Goal: Task Accomplishment & Management: Use online tool/utility

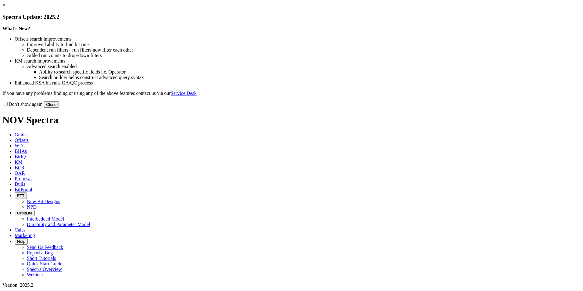
click at [59, 108] on button "Close" at bounding box center [51, 104] width 15 height 6
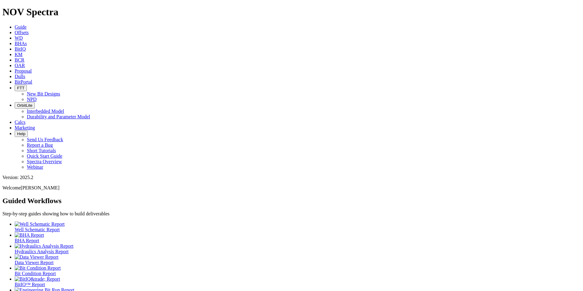
click at [32, 68] on span "Proposal" at bounding box center [23, 70] width 17 height 5
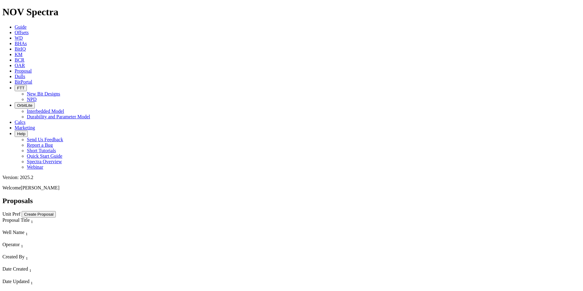
click at [27, 24] on span "Guide" at bounding box center [21, 26] width 12 height 5
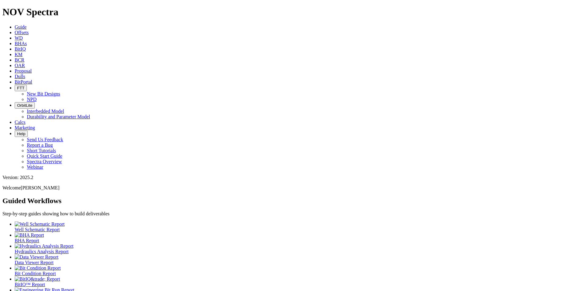
click at [32, 68] on link "Proposal" at bounding box center [23, 70] width 17 height 5
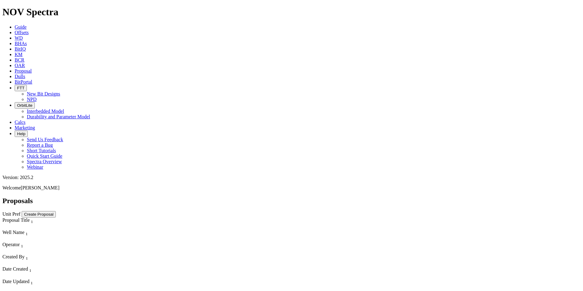
click at [56, 211] on button "Create Proposal" at bounding box center [39, 214] width 34 height 6
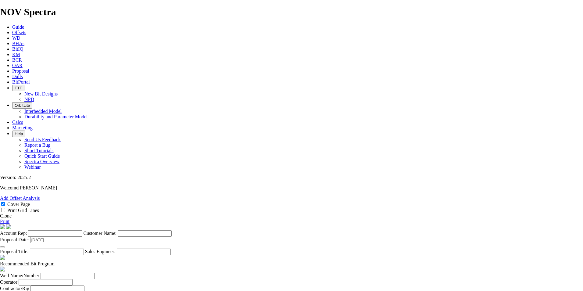
scroll to position [30, 0]
click at [27, 231] on label "Account Rep:" at bounding box center [13, 233] width 27 height 5
click at [82, 230] on input "Account Rep:" at bounding box center [55, 233] width 54 height 6
type input "[PERSON_NAME]"
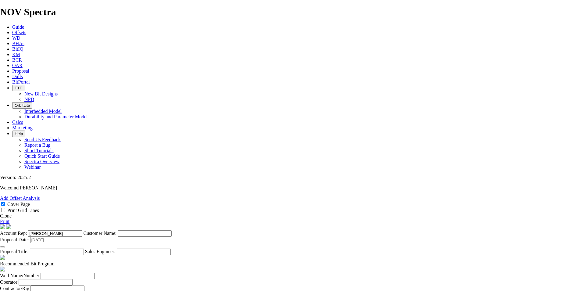
click at [172, 230] on input "Customer Name:" at bounding box center [145, 233] width 54 height 6
type input "[PERSON_NAME] Oil"
click at [84, 237] on input "[DATE]" at bounding box center [57, 240] width 54 height 6
click at [84, 249] on input "Proposal Title:" at bounding box center [57, 252] width 54 height 6
click at [29, 249] on label "Proposal Title:" at bounding box center [14, 251] width 29 height 5
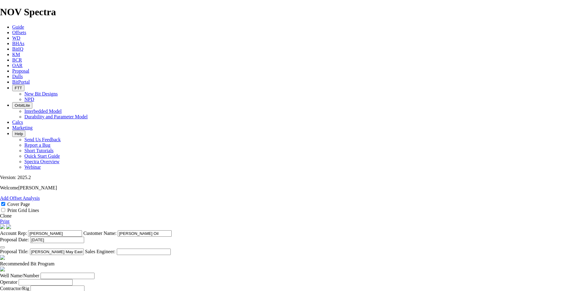
click at [84, 249] on input "[PERSON_NAME] May East Pad (Pad 2)" at bounding box center [57, 252] width 54 height 6
type input "[PERSON_NAME] May East Pad (Pad 2)"
click at [171, 249] on input "Sales Engineer:" at bounding box center [144, 252] width 54 height 6
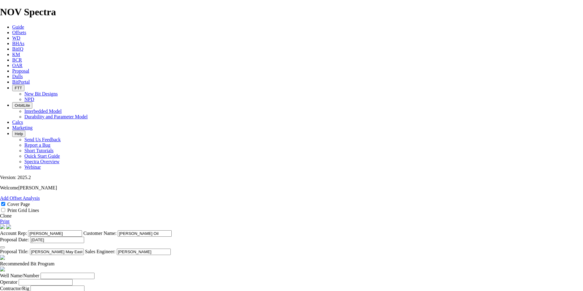
type input "[PERSON_NAME]"
click at [95, 273] on input "Well Name/Number" at bounding box center [68, 276] width 54 height 6
type input "[PERSON_NAME]"
click at [84, 249] on input "[PERSON_NAME] May East Pad (Pad 2)" at bounding box center [57, 252] width 54 height 6
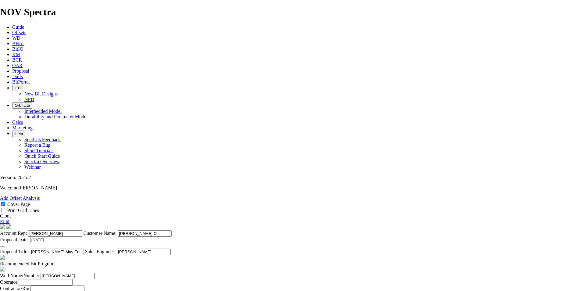
click at [84, 249] on input "[PERSON_NAME] May East Pad (Pad 2)" at bounding box center [57, 252] width 54 height 6
click at [84, 249] on input "[PERSON_NAME] May East Pad (Pad 2 5 [PERSON_NAME])" at bounding box center [57, 252] width 54 height 6
click at [84, 249] on input "[PERSON_NAME] May East Pad (Pad 2 (5 [PERSON_NAME])" at bounding box center [57, 252] width 54 height 6
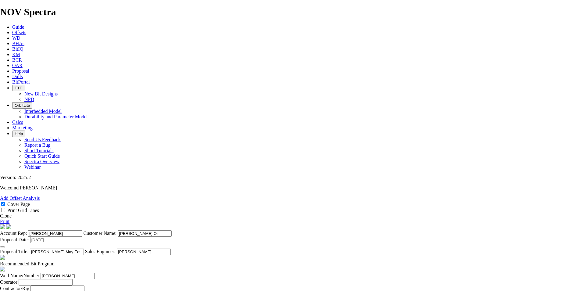
click at [84, 249] on input "[PERSON_NAME] May East Pad (Pad 2 (5) [PERSON_NAME])" at bounding box center [57, 252] width 54 height 6
click at [84, 249] on input "[PERSON_NAME] May East Pad (Pad 2 (5 [PERSON_NAME])" at bounding box center [57, 252] width 54 height 6
click at [84, 249] on input "[PERSON_NAME] May East Pad (Pad 2 (5 [PERSON_NAME]))" at bounding box center [57, 252] width 54 height 6
click at [84, 249] on input "[PERSON_NAME] May East Pad (Pad 2) (5 [PERSON_NAME]))" at bounding box center [57, 252] width 54 height 6
type input "[PERSON_NAME] May East Pad (Pad 2) (5 [PERSON_NAME])"
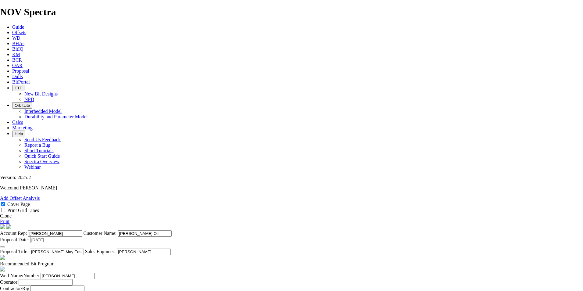
click at [73, 279] on input "Operator" at bounding box center [46, 282] width 54 height 6
click at [95, 273] on input "[PERSON_NAME]" at bounding box center [68, 276] width 54 height 6
click at [95, 273] on input "[PERSON_NAME] May East" at bounding box center [68, 276] width 54 height 6
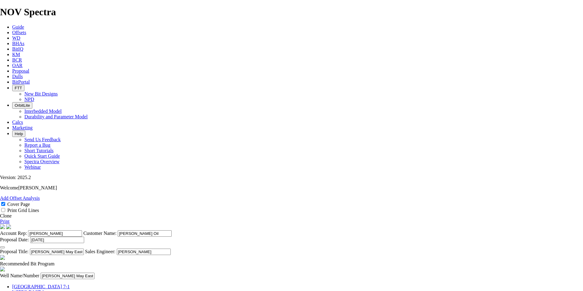
type input "[PERSON_NAME] May East Pad"
type input "[PERSON_NAME] Oil"
click at [84, 285] on input "text" at bounding box center [57, 288] width 54 height 6
click at [81, 291] on input "Prepared For" at bounding box center [54, 295] width 54 height 6
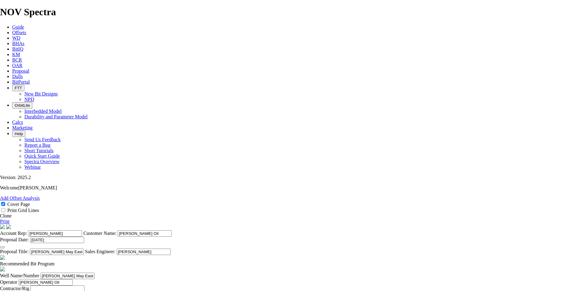
click at [84, 285] on input "text" at bounding box center [57, 288] width 54 height 6
click at [84, 285] on input "[PERSON_NAME] 247" at bounding box center [57, 288] width 54 height 6
type input "[PERSON_NAME] 247"
click at [81, 291] on input "Prepared For" at bounding box center [54, 295] width 54 height 6
click at [81, 291] on input "[PERSON_NAME]" at bounding box center [54, 295] width 54 height 6
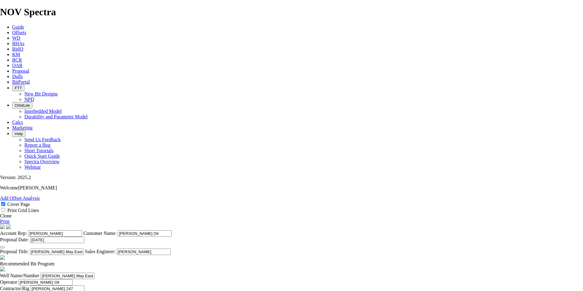
type input "[PERSON_NAME]"
select select "field"
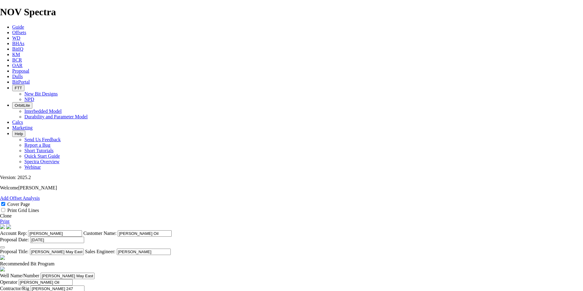
type input "[PERSON_NAME]"
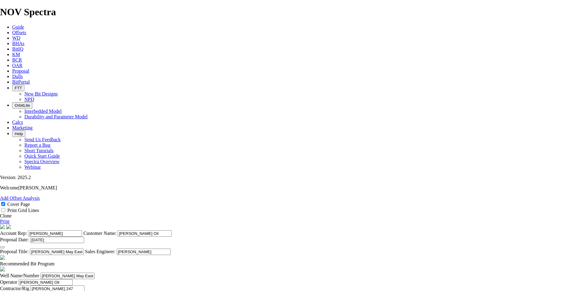
type input "[GEOGRAPHIC_DATA]"
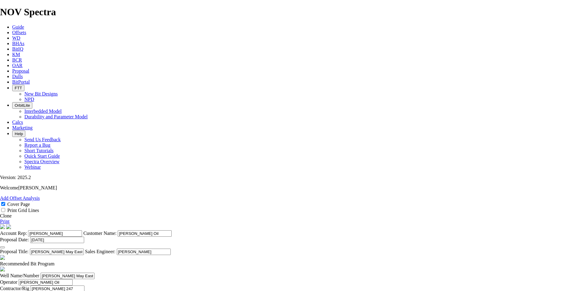
type input "[DATE]"
type input "[PERSON_NAME]"
type input "[PHONE_NUMBER]"
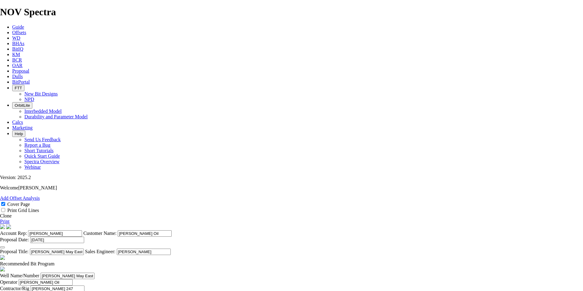
type input "STX"
type input "[PERSON_NAME]"
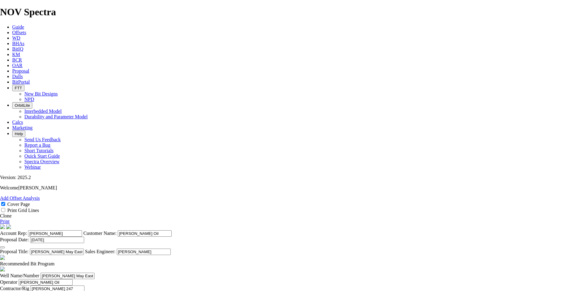
type input "[PHONE_NUMBER]"
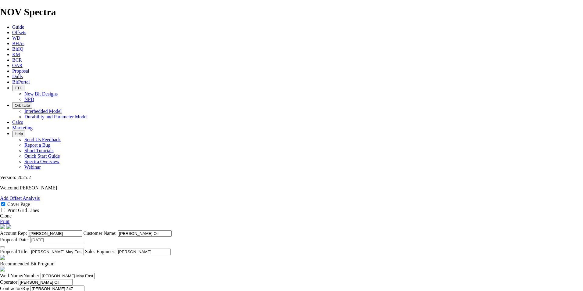
type input "[DATE]"
click at [339, 255] on header "Recommended Bit Program" at bounding box center [291, 264] width 583 height 18
click at [55, 261] on span at bounding box center [55, 263] width 0 height 5
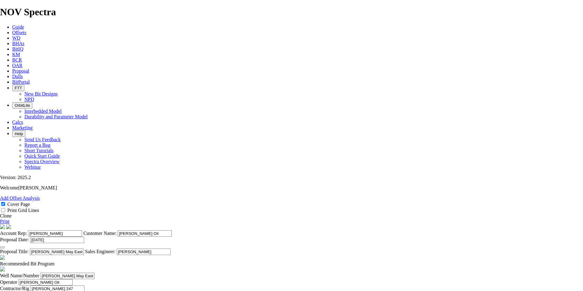
checkbox input "false"
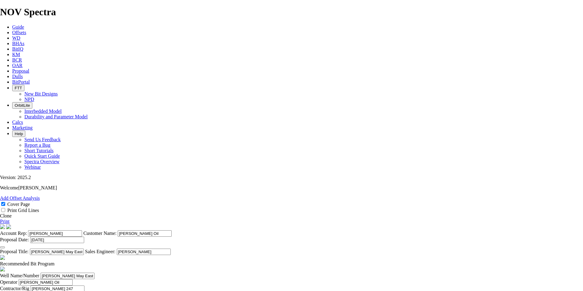
checkbox input "false"
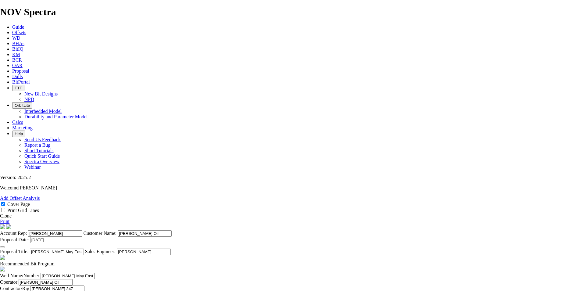
checkbox input "false"
type input "1"
type input "12.25"
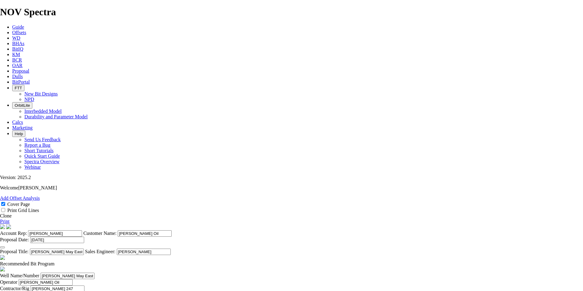
type input "TKF66 AE/AN"
type input "Surface"
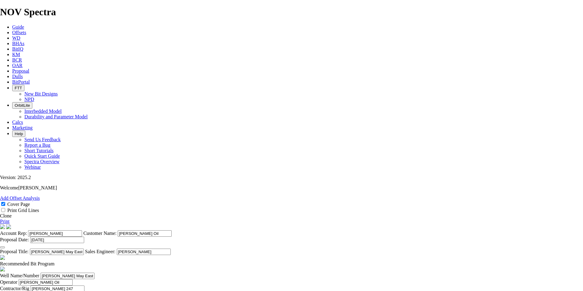
type input "2"
type input "8.75"
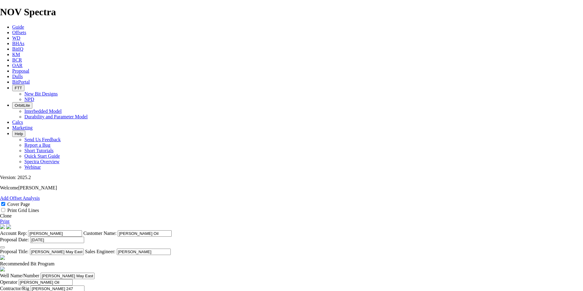
type input "E1513"
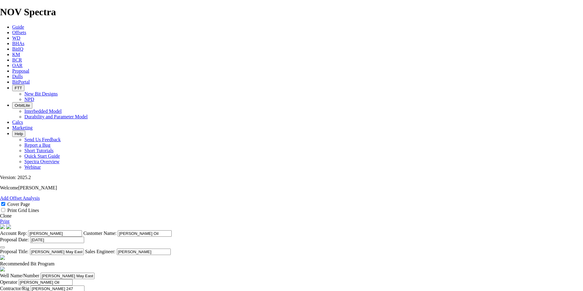
type input "2b"
type input "8.75"
type input "TKF66 CO1"
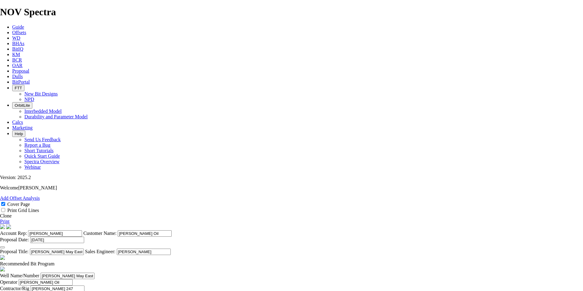
type input "Vertical 17.76 MM Cutter verison of the TKF66 CO1"
type input "Vertical Option"
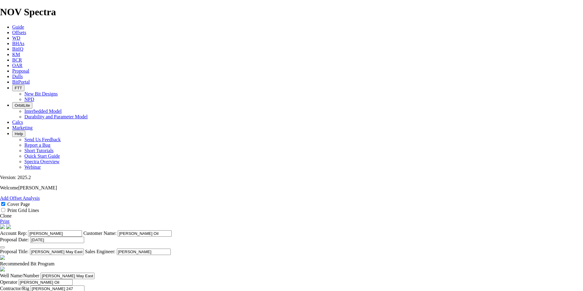
type input "3"
type input "8.75"
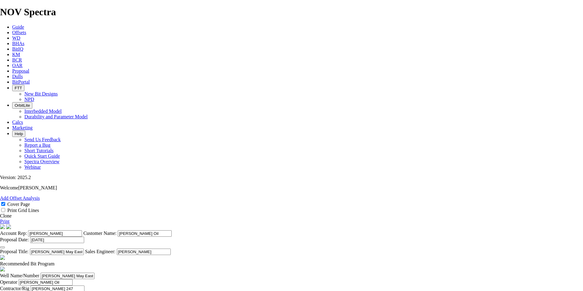
type input "TKC63 G9"
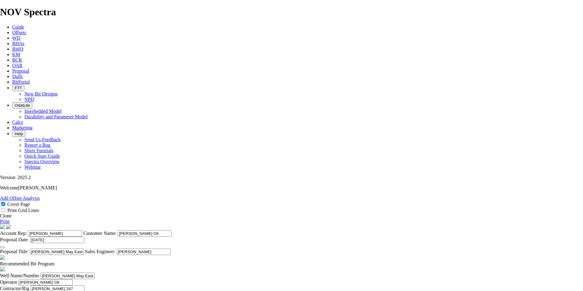
type input "6319"
drag, startPoint x: 293, startPoint y: 177, endPoint x: 276, endPoint y: 177, distance: 17.1
type input "6140"
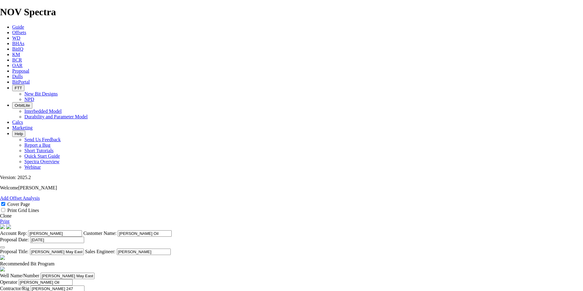
type input "14"
type input "438.57"
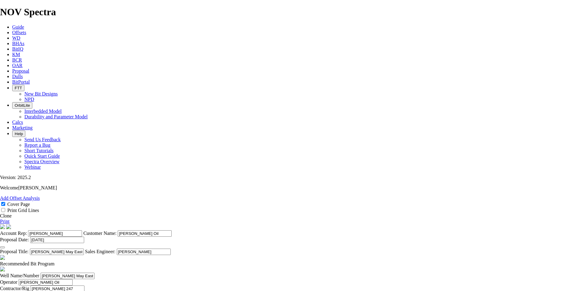
type input "47800"
click at [55, 261] on span at bounding box center [55, 263] width 0 height 5
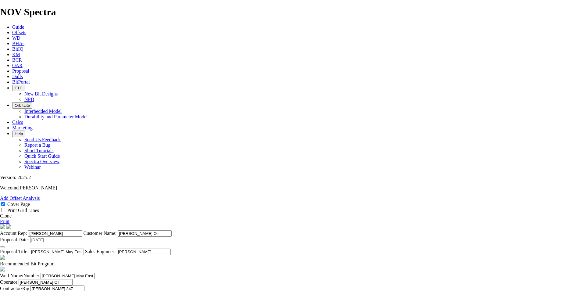
click at [55, 261] on span at bounding box center [55, 263] width 0 height 5
checkbox input "true"
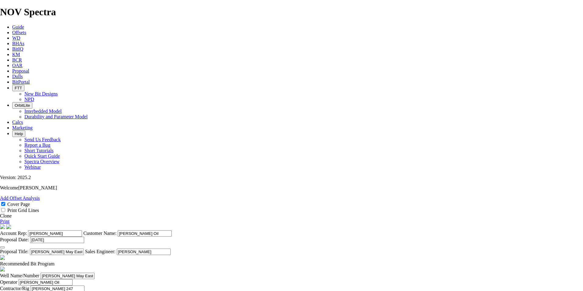
type input "1.65"
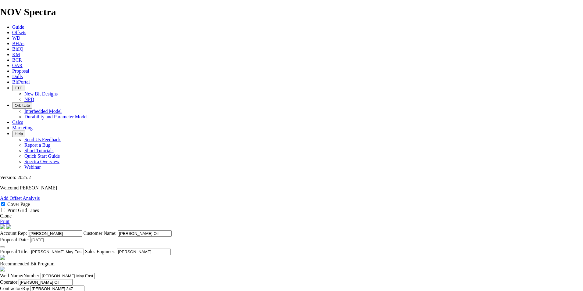
type input "Curve/Lateral"
type input "11743"
type input "5424"
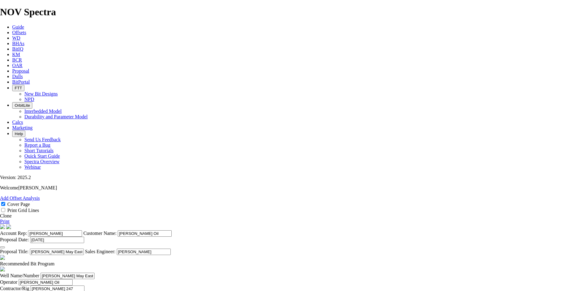
type input "24"
type input "226"
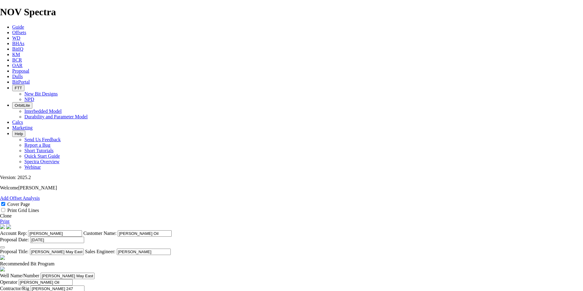
type input "10200"
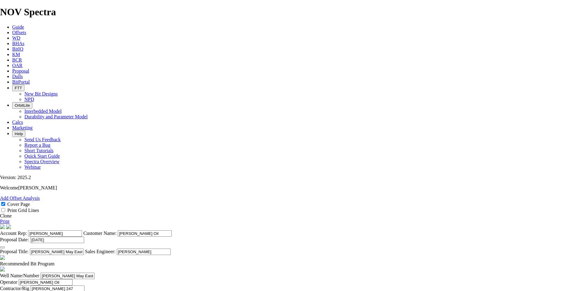
type input "38350"
drag, startPoint x: 244, startPoint y: 211, endPoint x: 285, endPoint y: 214, distance: 41.0
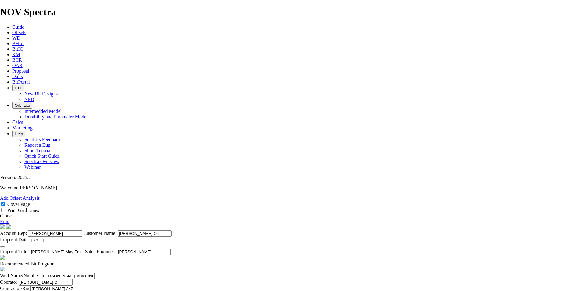
type input "1"
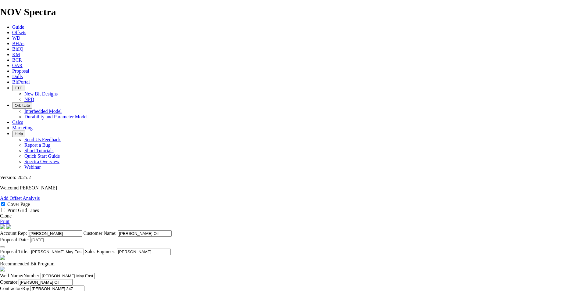
type input "10200"
drag, startPoint x: 399, startPoint y: 200, endPoint x: 378, endPoint y: 199, distance: 21.1
type input "14000"
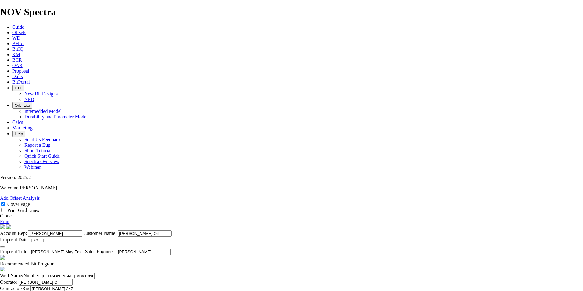
type input "38350"
type input "19482"
drag, startPoint x: 281, startPoint y: 229, endPoint x: 261, endPoint y: 230, distance: 19.8
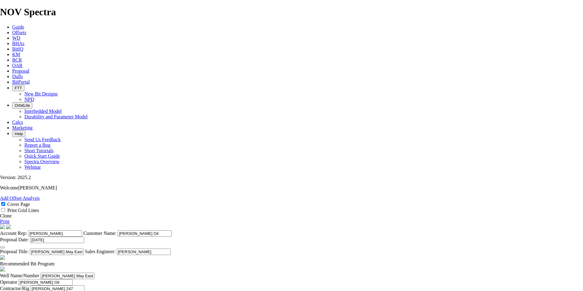
drag, startPoint x: 278, startPoint y: 227, endPoint x: 257, endPoint y: 227, distance: 21.4
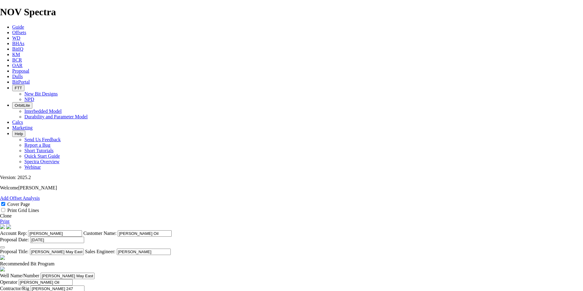
type input "1"
type input "7739"
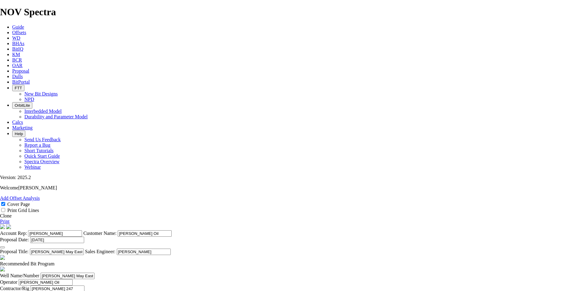
drag, startPoint x: 306, startPoint y: 229, endPoint x: 283, endPoint y: 229, distance: 23.5
type input "49"
type input "157.94"
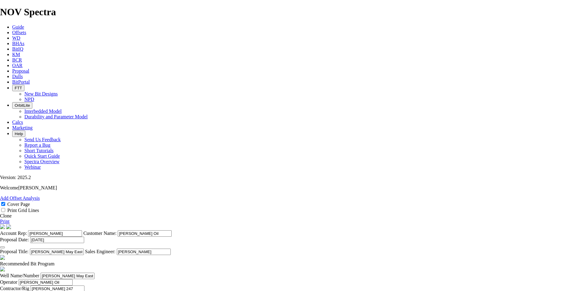
drag, startPoint x: 308, startPoint y: 229, endPoint x: 294, endPoint y: 228, distance: 14.4
drag, startPoint x: 308, startPoint y: 229, endPoint x: 288, endPoint y: 228, distance: 19.6
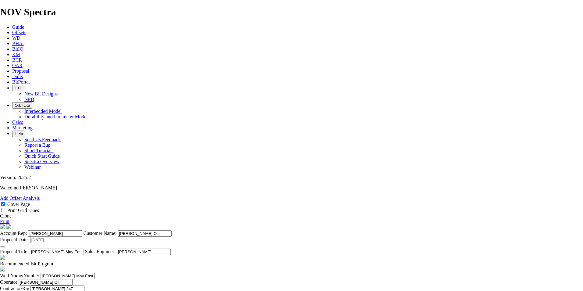
type input "60"
drag, startPoint x: 343, startPoint y: 229, endPoint x: 314, endPoint y: 228, distance: 29.3
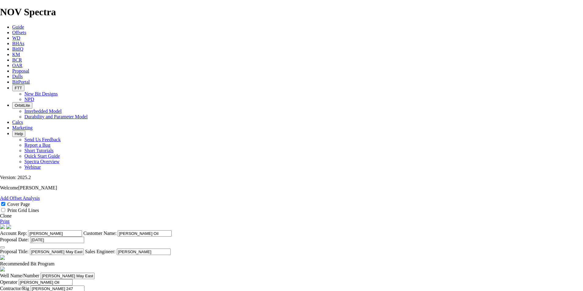
drag, startPoint x: 308, startPoint y: 229, endPoint x: 299, endPoint y: 229, distance: 9.1
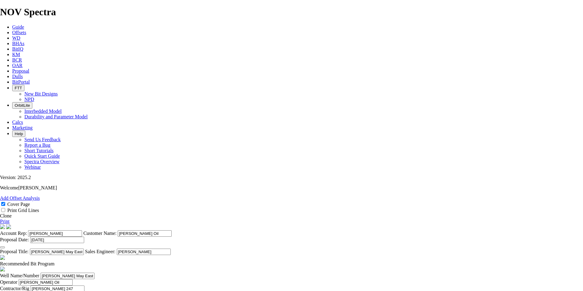
type input "Vertical NEW 17.76 MM Cutter version of the TKF66 CO1"
click at [9, 219] on link "Print" at bounding box center [4, 221] width 9 height 5
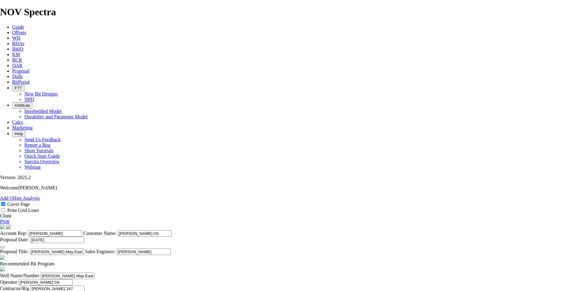
click at [24, 24] on span "Guide" at bounding box center [18, 26] width 12 height 5
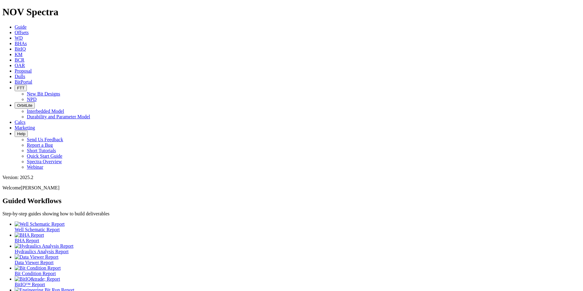
click at [15, 30] on icon at bounding box center [15, 32] width 0 height 5
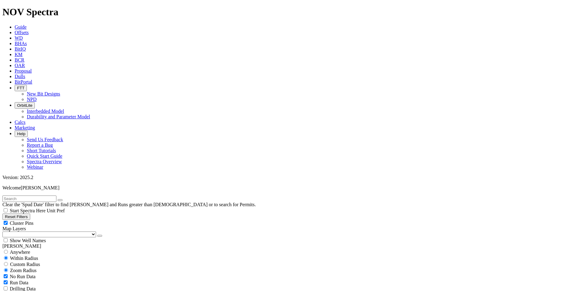
click at [21, 274] on span "No Run Data" at bounding box center [23, 276] width 26 height 5
checkbox input "false"
click at [39, 231] on select "US Counties [GEOGRAPHIC_DATA], [GEOGRAPHIC_DATA] [GEOGRAPHIC_DATA], [GEOGRAPHIC…" at bounding box center [49, 234] width 94 height 6
click at [5, 231] on select "US Counties [GEOGRAPHIC_DATA], [GEOGRAPHIC_DATA] [GEOGRAPHIC_DATA], [GEOGRAPHIC…" at bounding box center [49, 234] width 94 height 6
click at [30, 195] on input "text" at bounding box center [29, 198] width 54 height 6
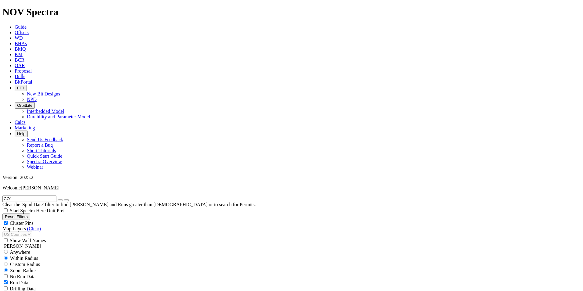
type input "CO1"
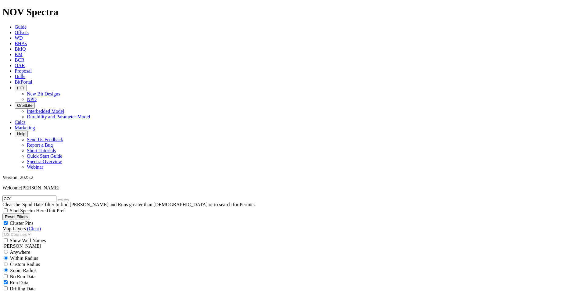
scroll to position [305, 0]
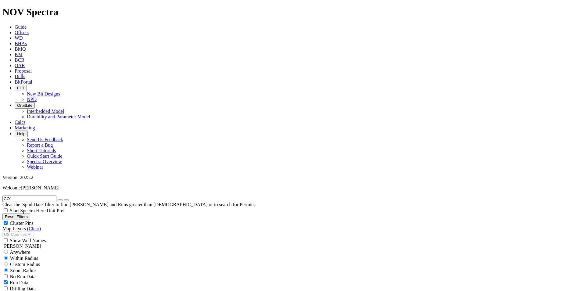
scroll to position [854, 0]
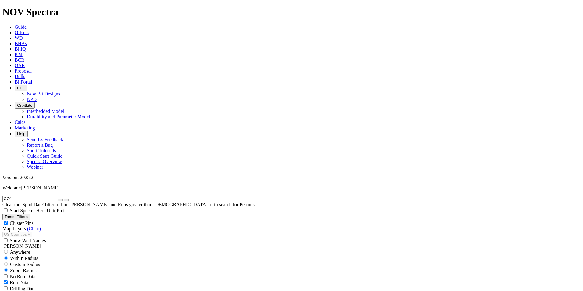
scroll to position [1403, 0]
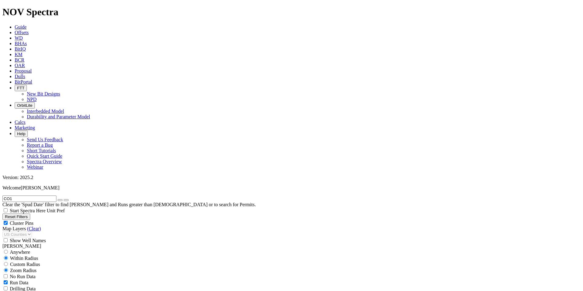
scroll to position [2104, 0]
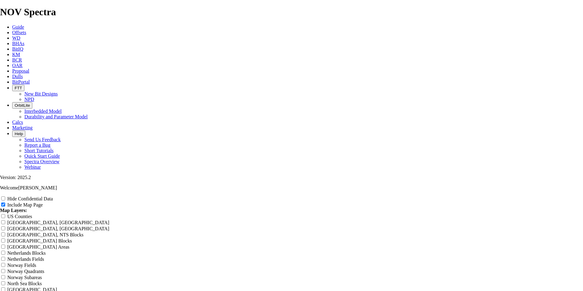
drag, startPoint x: 350, startPoint y: 39, endPoint x: 177, endPoint y: 23, distance: 173.7
type input "8"
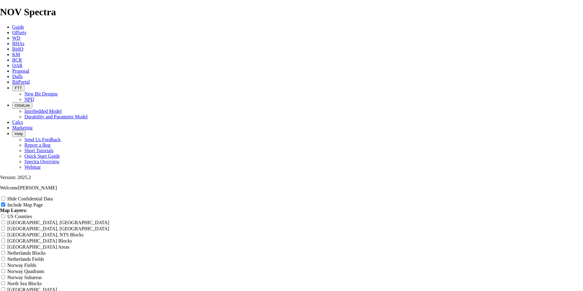
type input "8"
type input "8."
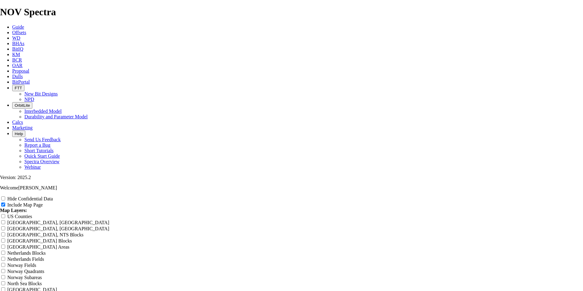
type input "8."
type input "8.7"
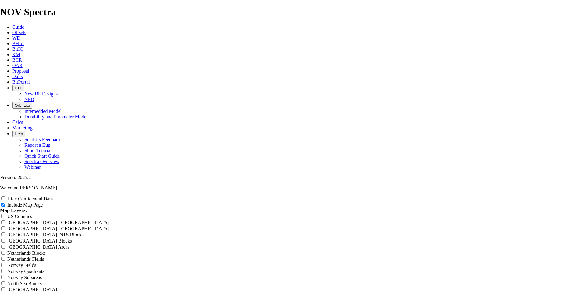
type input "8.7"
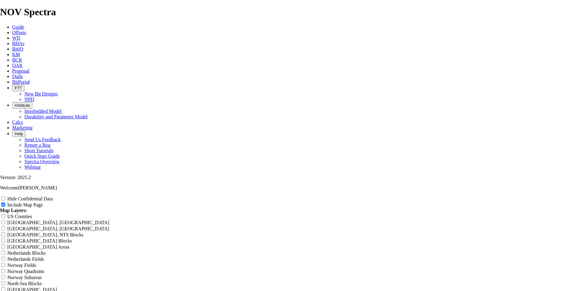
type input "8.75"
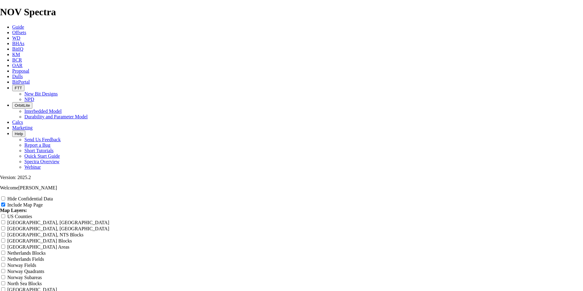
type input "8.75"
type input "8.75 T"
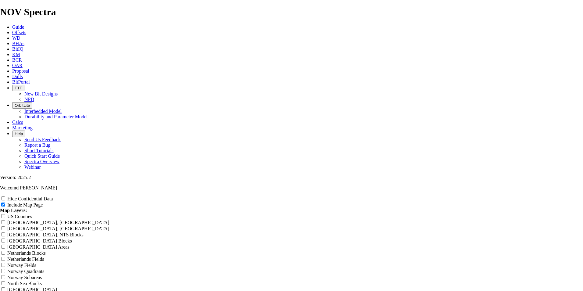
type input "8.75 T"
type input "8.75 TK"
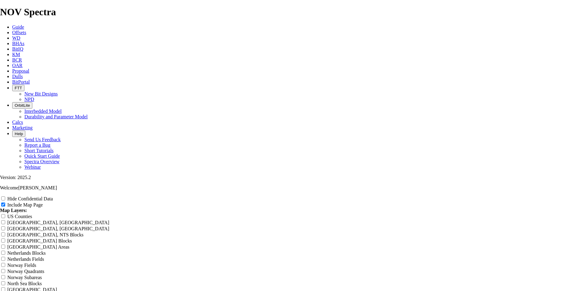
type input "8.75 TK"
type input "8.75 TKF"
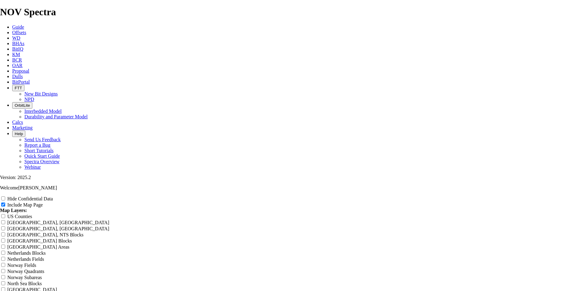
type input "8.75 TKF"
type input "8.75 TKF6"
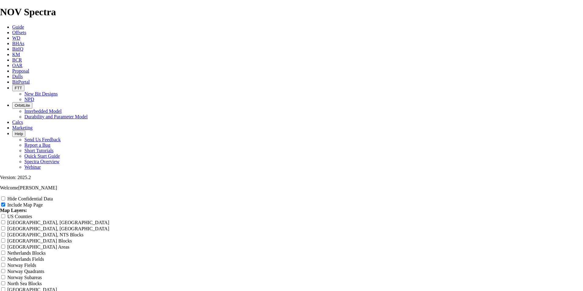
type input "8.75 TKF6"
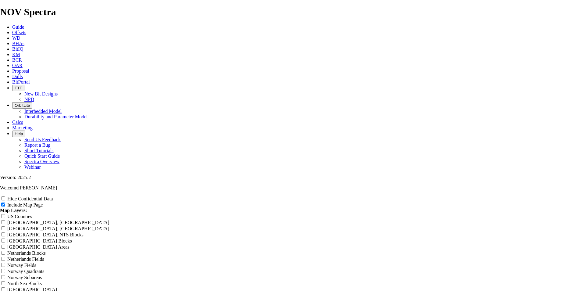
type input "8.75 TKF66"
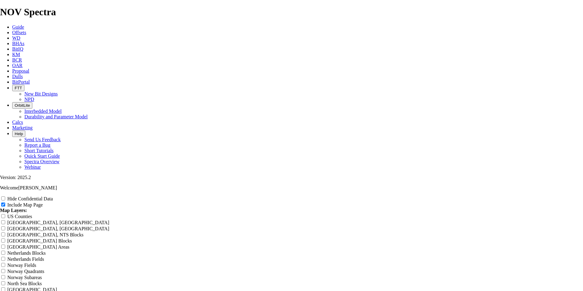
type input "8.75 TKF66"
type input "8.75 TKF66 C"
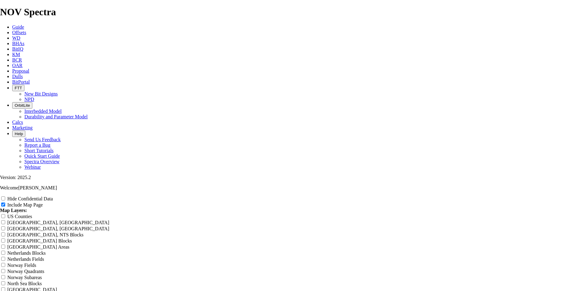
type input "8.75 TKF66 C"
type input "8.75 TKF66 CO"
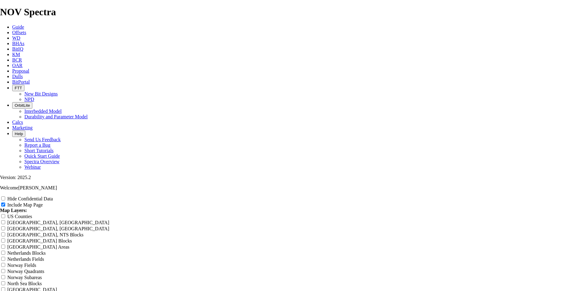
type input "8.75 TKF66 CO"
type input "8.75 TKF66 CO!"
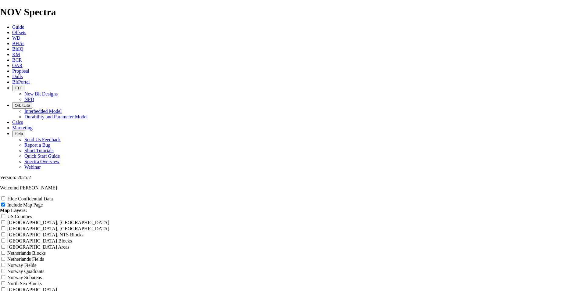
type input "8.75 TKF66 CO!"
type input "8.75 TKF66 CO"
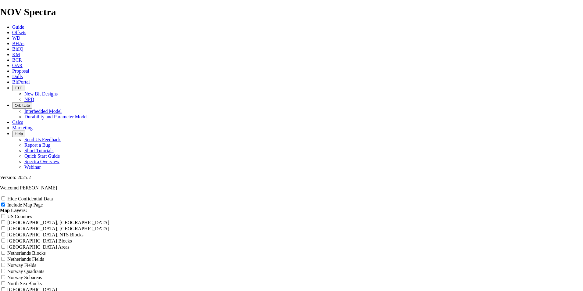
type input "8.75 TKF66 CO"
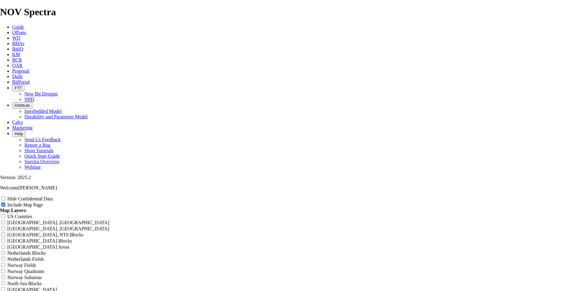
type input "8.75 TKF66 CO1"
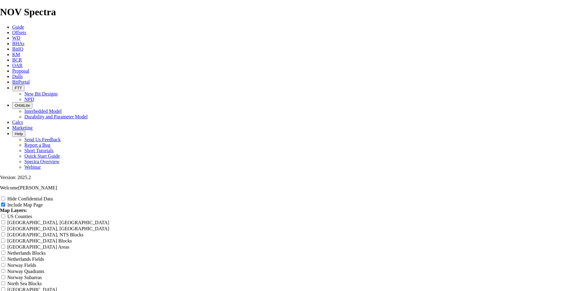
type input "8.75 TKF66 CO1"
type input "8.75 TKF66 CO"
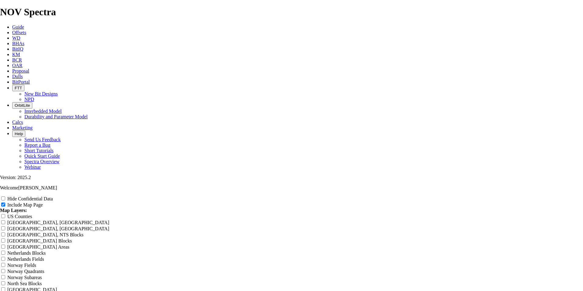
type input "8.75 TKF66 CO"
type input "8.75 TKF66 CO1"
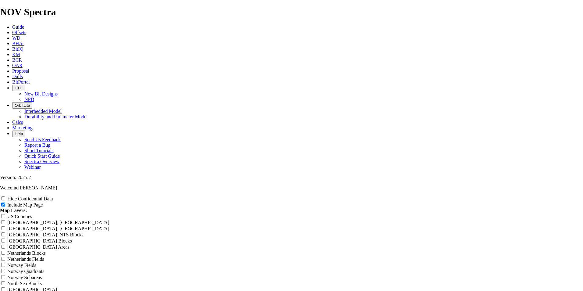
type input "8.75 TKF66 CO1"
type input "8.75 TKF66 CO1 V"
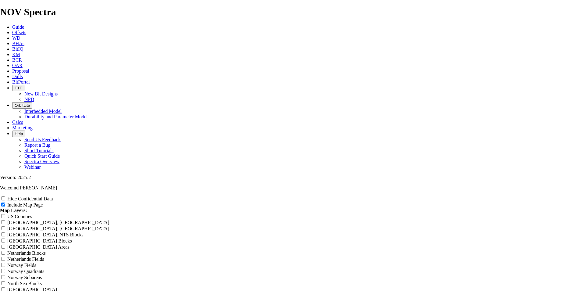
type input "8.75 TKF66 CO1 V"
type input "8.75 TKF66 CO1 Ve"
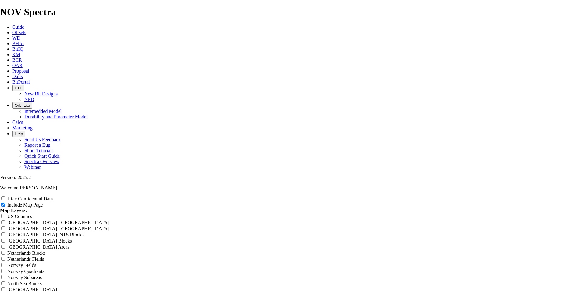
type input "8.75 TKF66 CO1 Ve"
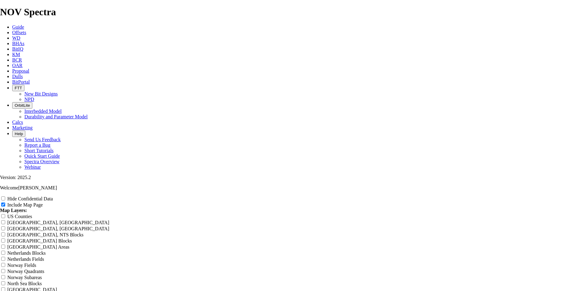
type input "8.75 TKF66 CO1 Ver"
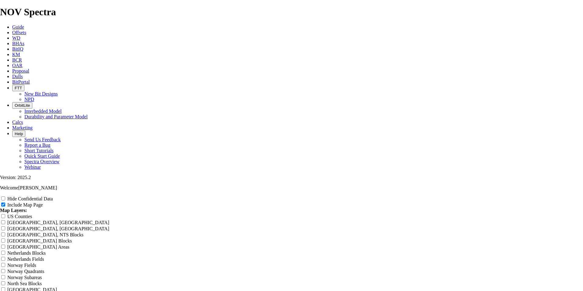
type input "8.75 TKF66 CO1 Ver"
type input "8.75 TKF66 CO1 Vert"
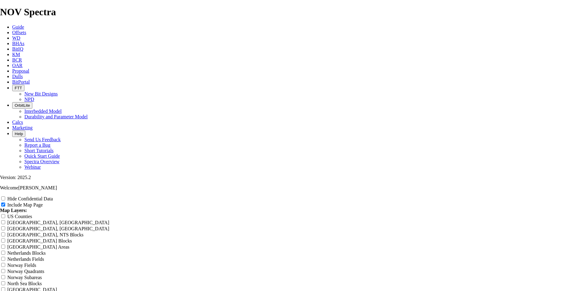
type input "8.75 TKF66 CO1 Vert"
type input "8.75 TKF66 CO1 Verti"
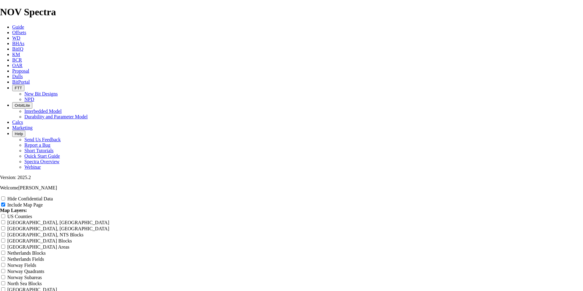
type input "8.75 TKF66 CO1 Verti"
type input "8.75 TKF66 CO1 Vertic"
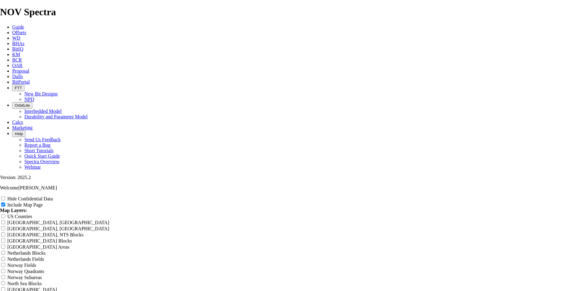
type input "8.75 TKF66 CO1 Vertic"
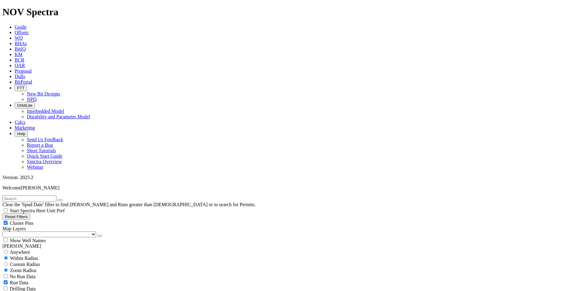
scroll to position [30, 0]
click at [38, 195] on input "text" at bounding box center [29, 198] width 54 height 6
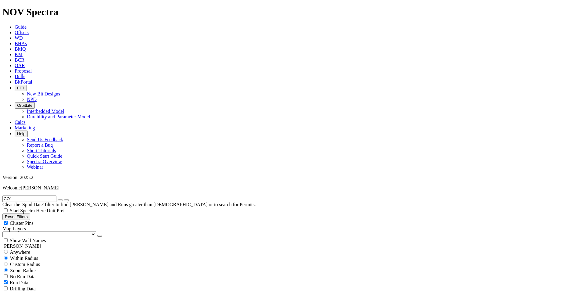
scroll to position [91, 0]
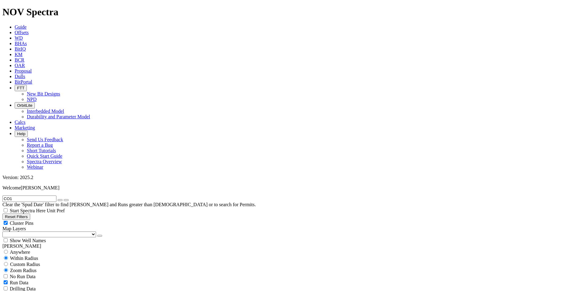
scroll to position [274, 0]
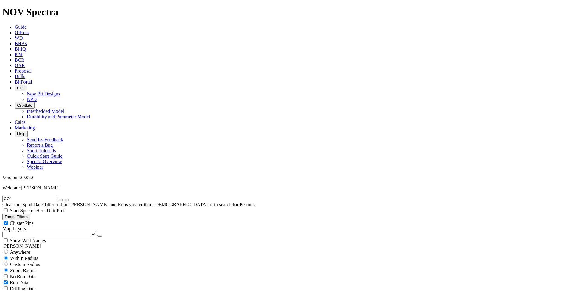
scroll to position [762, 0]
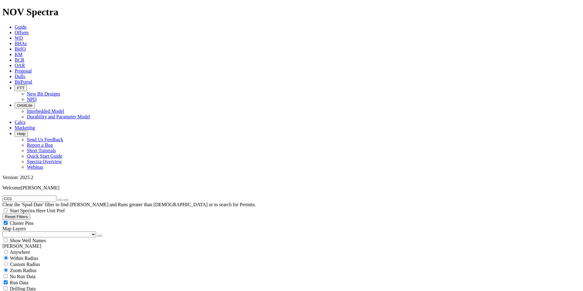
scroll to position [1403, 0]
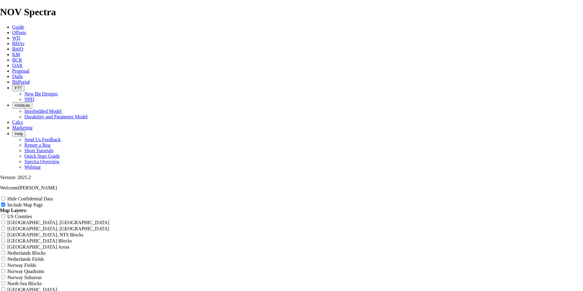
drag, startPoint x: 344, startPoint y: 41, endPoint x: 224, endPoint y: 33, distance: 119.8
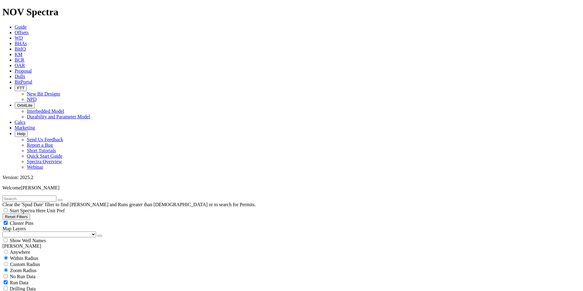
click at [30, 195] on input "text" at bounding box center [29, 198] width 54 height 6
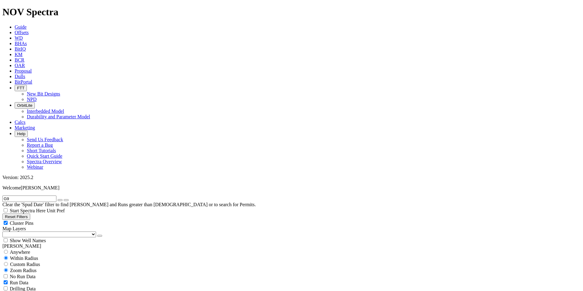
scroll to position [61, 0]
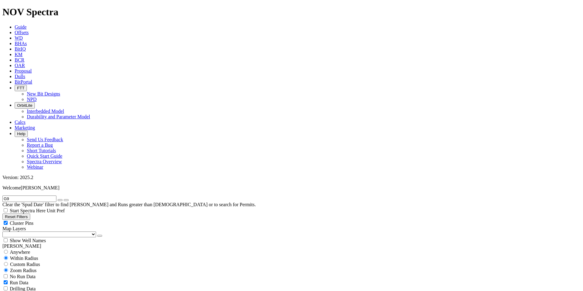
scroll to position [488, 0]
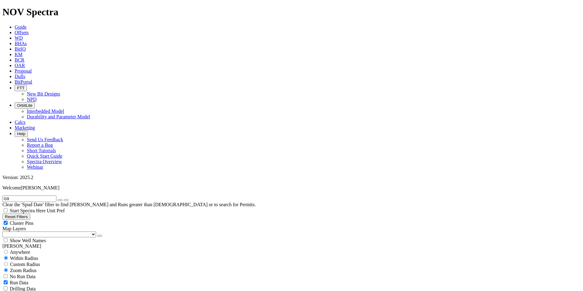
scroll to position [549, 0]
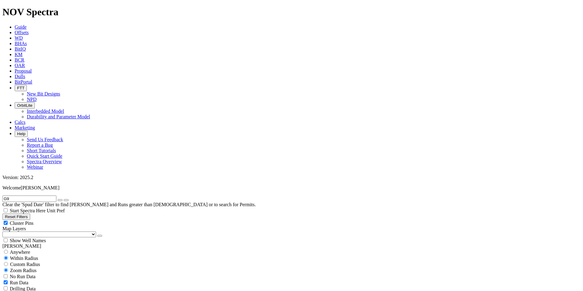
scroll to position [1006, 0]
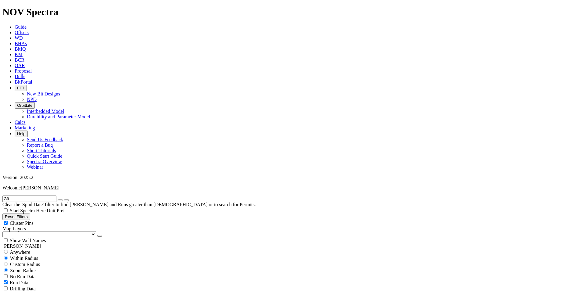
scroll to position [1555, 0]
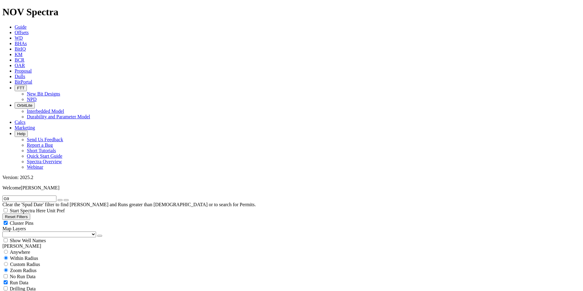
scroll to position [1824, 0]
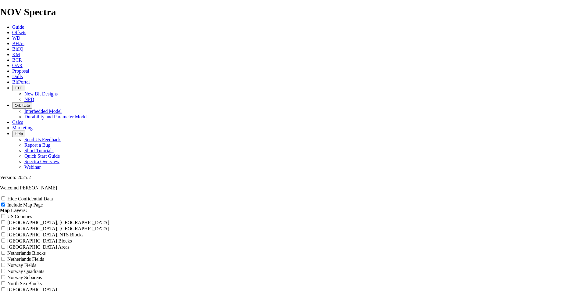
drag, startPoint x: 343, startPoint y: 38, endPoint x: 317, endPoint y: 40, distance: 26.9
drag, startPoint x: 346, startPoint y: 42, endPoint x: 237, endPoint y: 41, distance: 109.5
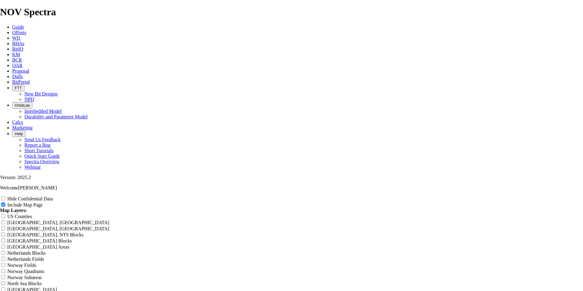
drag, startPoint x: 321, startPoint y: 41, endPoint x: 285, endPoint y: 38, distance: 36.4
